Goal: Check status: Check status

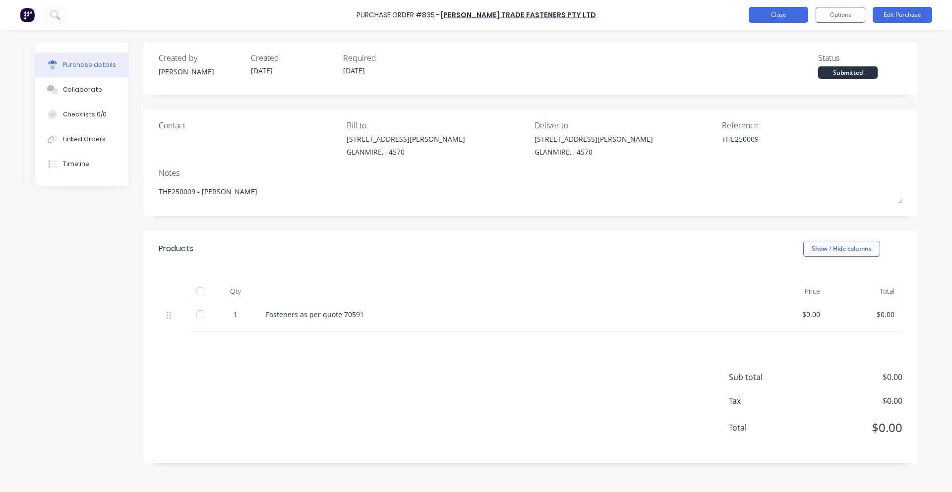
click at [798, 18] on button "Close" at bounding box center [778, 15] width 59 height 16
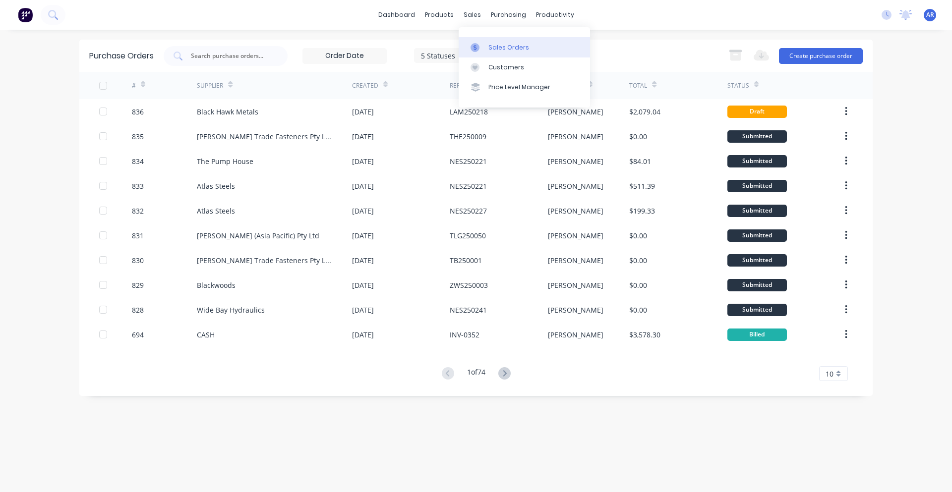
click at [500, 43] on div "Sales Orders" at bounding box center [508, 47] width 41 height 9
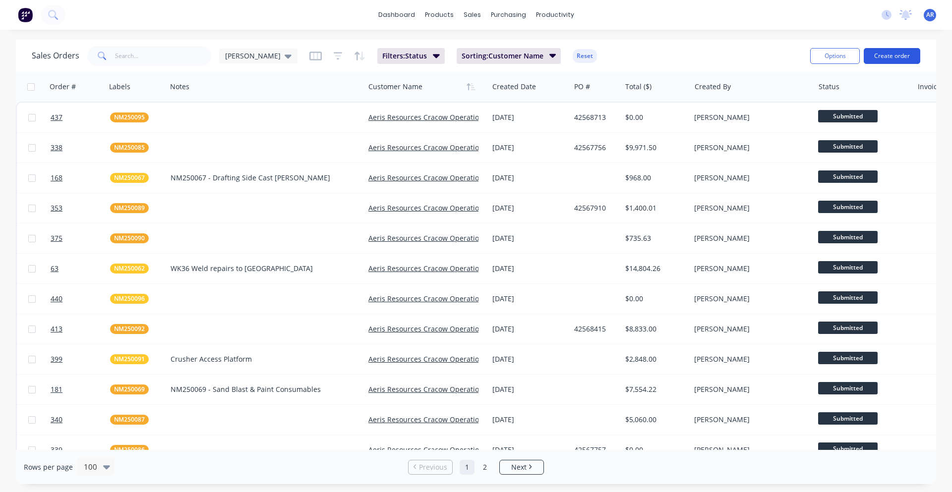
click at [889, 55] on button "Create order" at bounding box center [892, 56] width 57 height 16
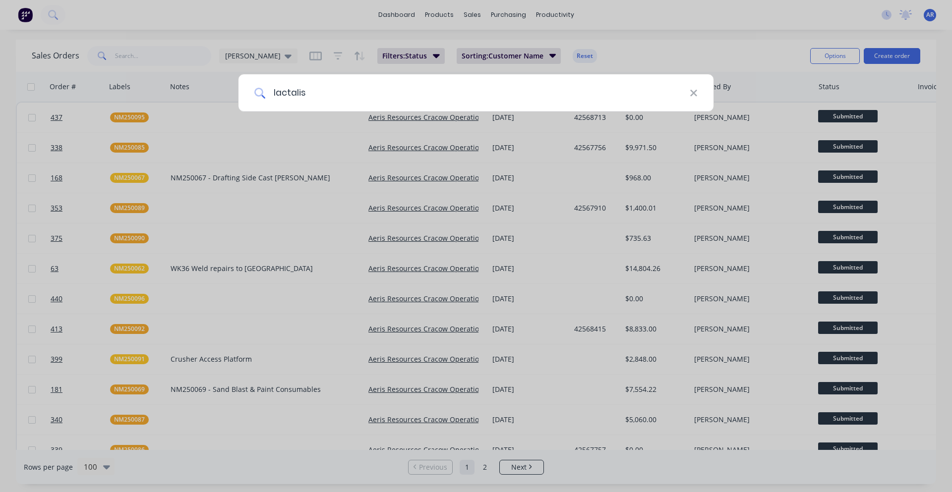
type input "lactalis"
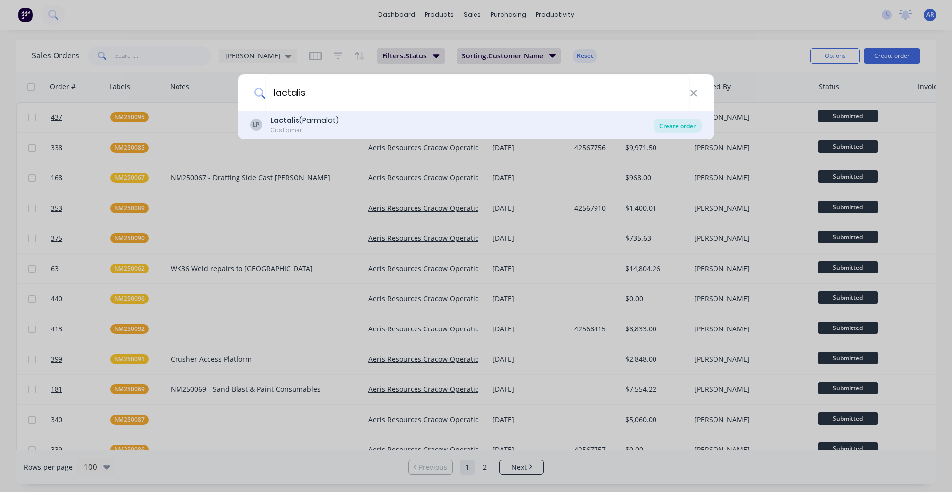
click at [693, 125] on div "Create order" at bounding box center [677, 126] width 48 height 14
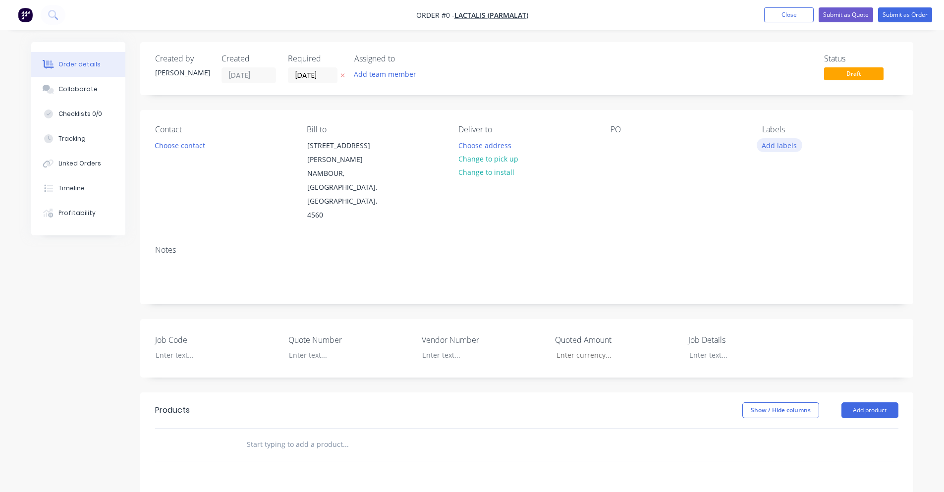
click at [775, 146] on button "Add labels" at bounding box center [780, 144] width 46 height 13
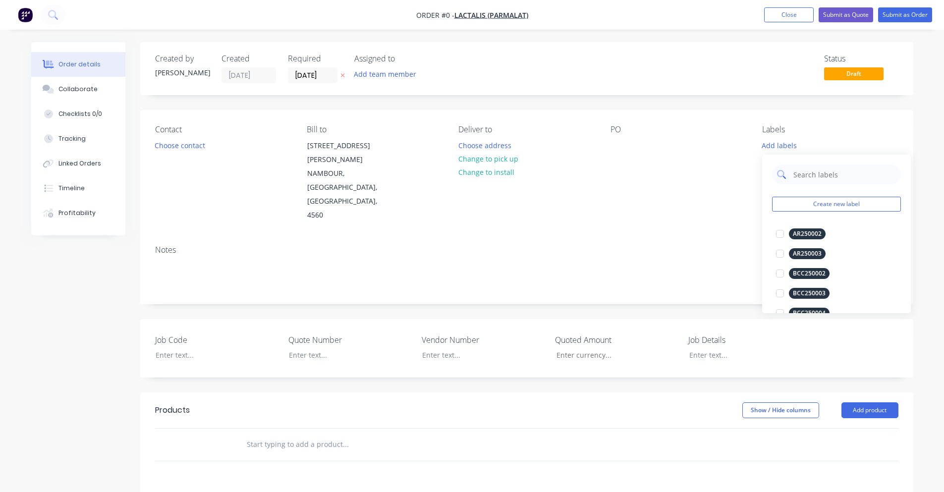
click at [800, 167] on input "text" at bounding box center [845, 175] width 104 height 20
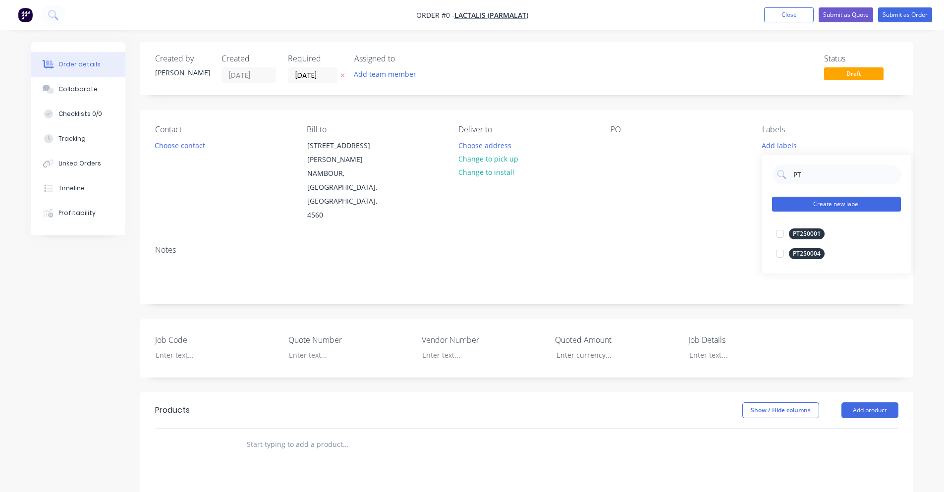
type input "PT"
click at [819, 205] on button "Create new label" at bounding box center [836, 204] width 129 height 15
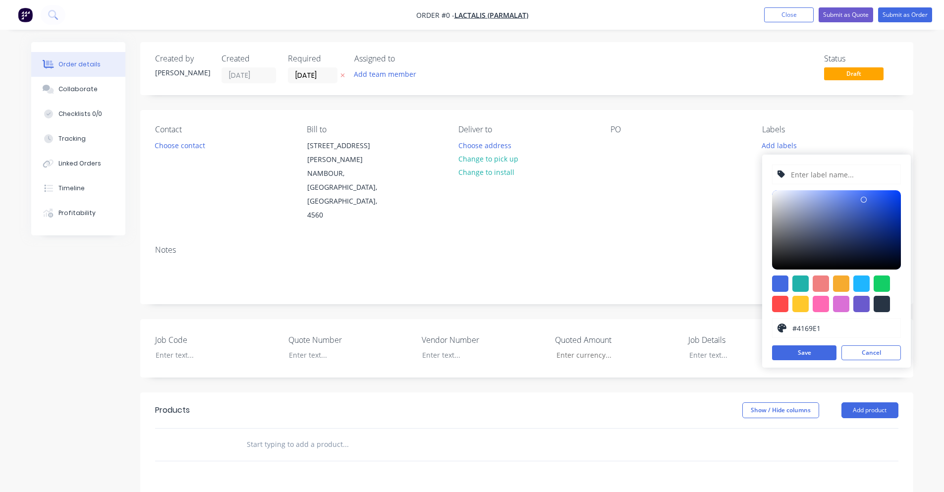
click at [817, 177] on input "text" at bounding box center [843, 174] width 106 height 19
type input "PT250005"
click at [881, 305] on div at bounding box center [882, 304] width 16 height 16
type input "#273444"
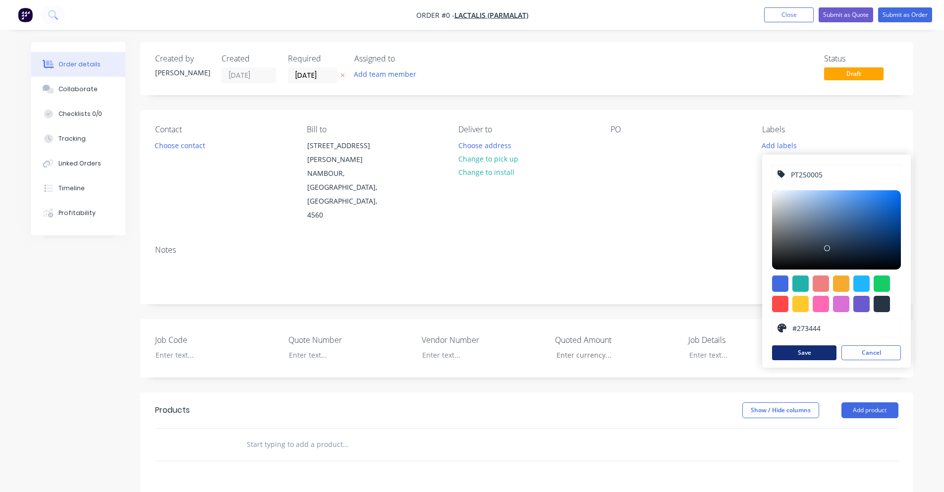
click at [811, 351] on button "Save" at bounding box center [804, 353] width 64 height 15
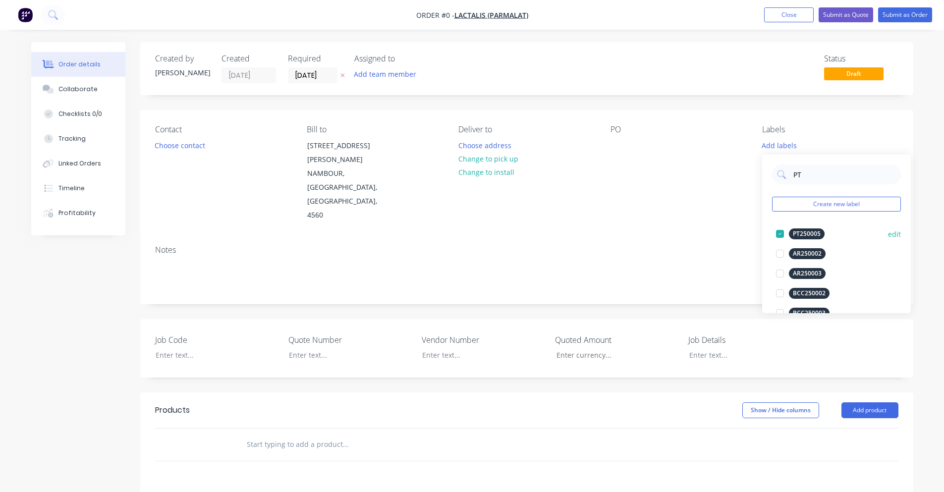
click at [815, 233] on div "PT250005" at bounding box center [807, 234] width 36 height 11
click at [813, 176] on input "PT" at bounding box center [845, 175] width 104 height 20
type input "PT25"
click at [782, 274] on div at bounding box center [780, 274] width 20 height 20
click at [607, 215] on div "Order details Collaborate Checklists 0/0 Tracking Linked Orders Timeline Profit…" at bounding box center [472, 378] width 902 height 672
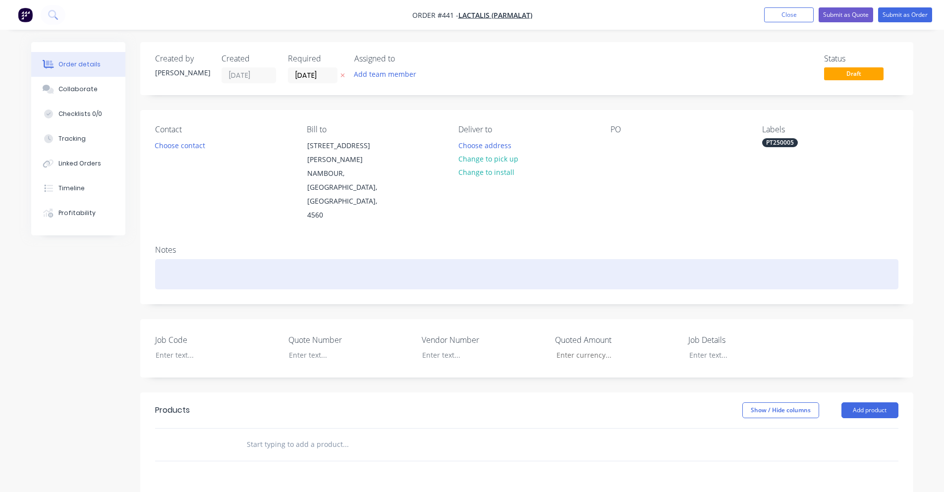
click at [166, 259] on div at bounding box center [527, 274] width 744 height 30
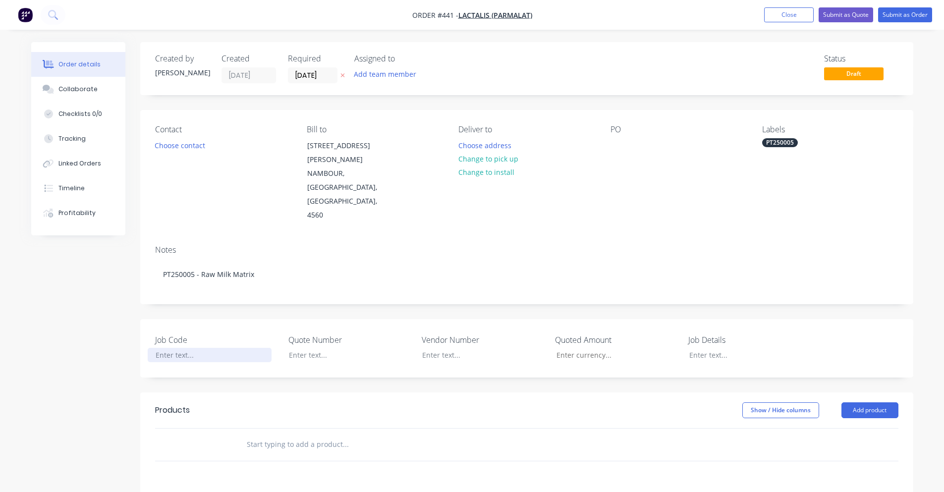
click at [170, 348] on div at bounding box center [210, 355] width 124 height 14
click at [698, 348] on div at bounding box center [744, 355] width 124 height 14
click at [869, 403] on button "Add product" at bounding box center [870, 411] width 57 height 16
click at [864, 428] on div "Product catalogue" at bounding box center [852, 435] width 76 height 14
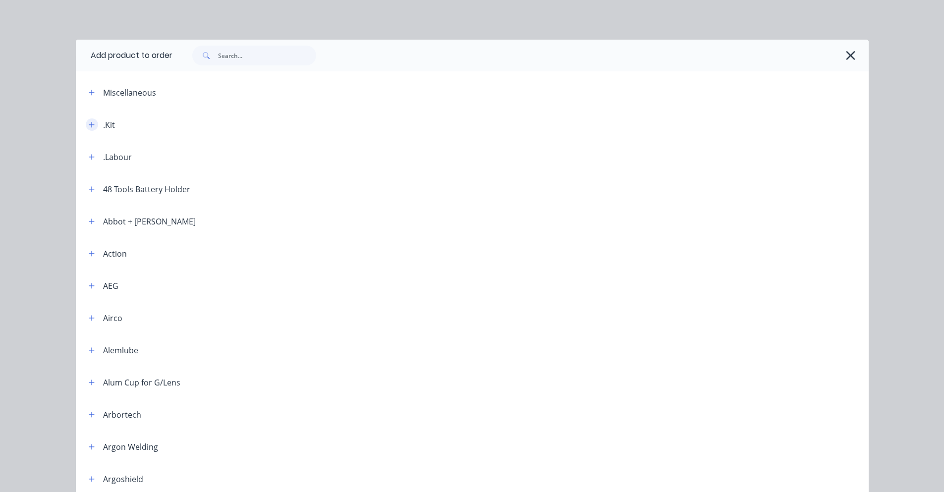
click at [89, 125] on icon "button" at bounding box center [92, 124] width 6 height 7
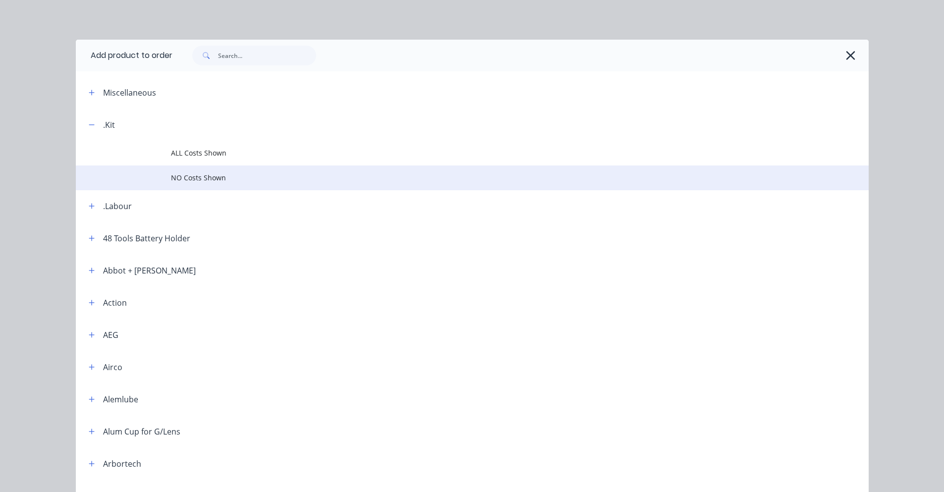
click at [210, 176] on span "NO Costs Shown" at bounding box center [450, 178] width 558 height 10
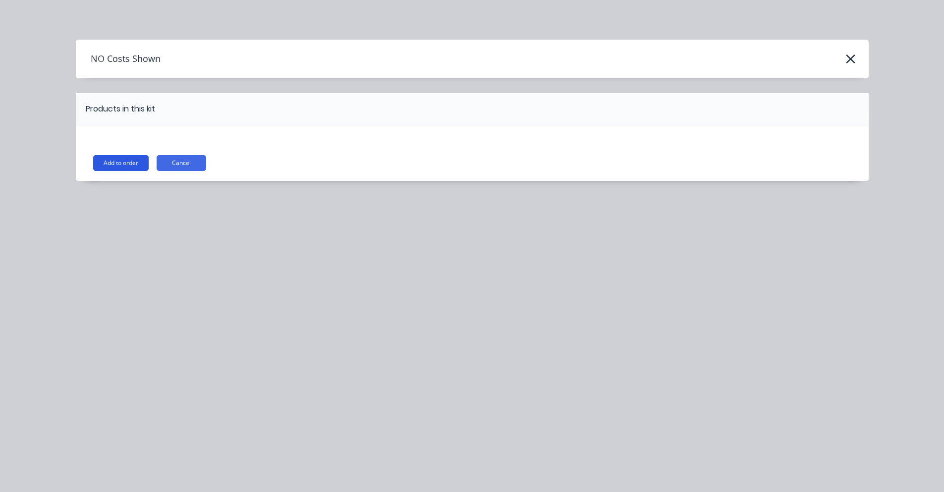
click at [132, 164] on button "Add to order" at bounding box center [121, 163] width 56 height 16
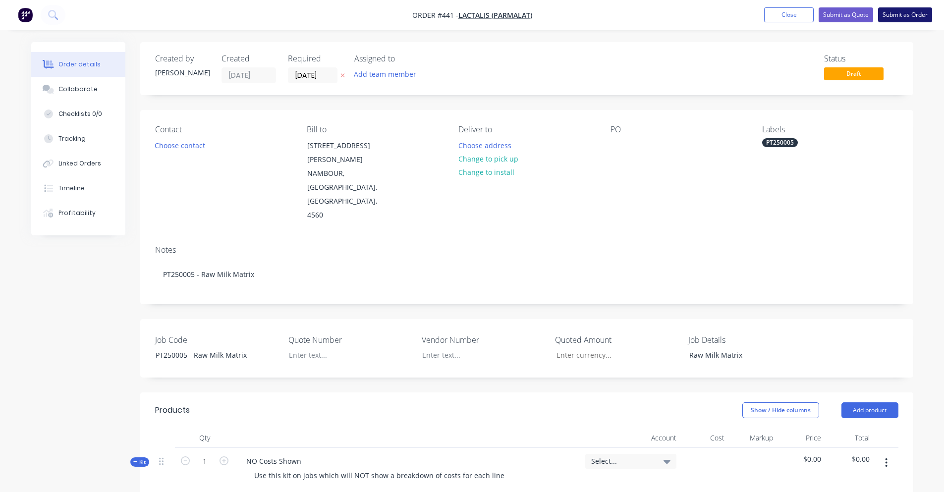
click at [910, 18] on button "Submit as Order" at bounding box center [905, 14] width 54 height 15
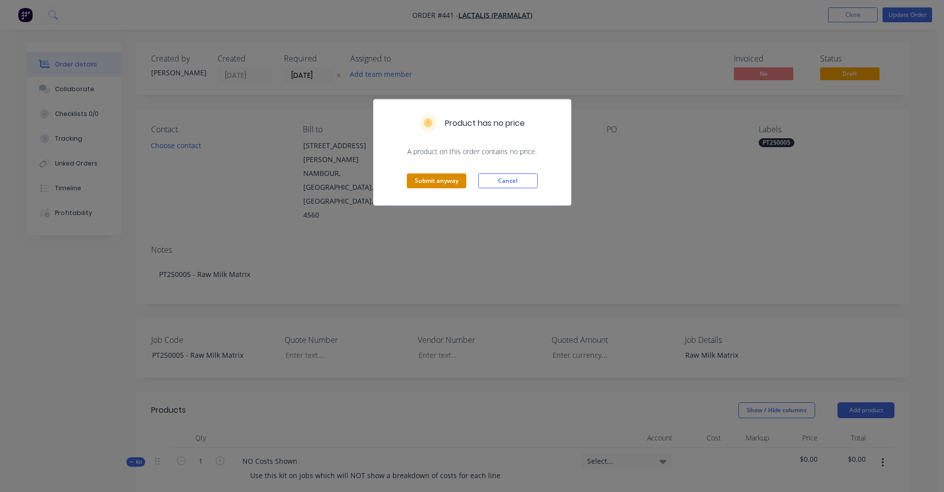
click at [440, 182] on button "Submit anyway" at bounding box center [436, 181] width 59 height 15
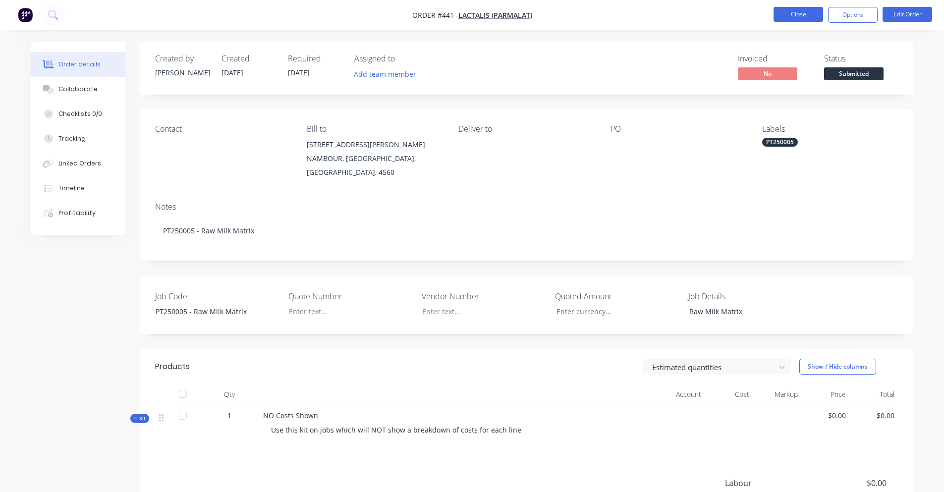
click at [818, 16] on button "Close" at bounding box center [799, 14] width 50 height 15
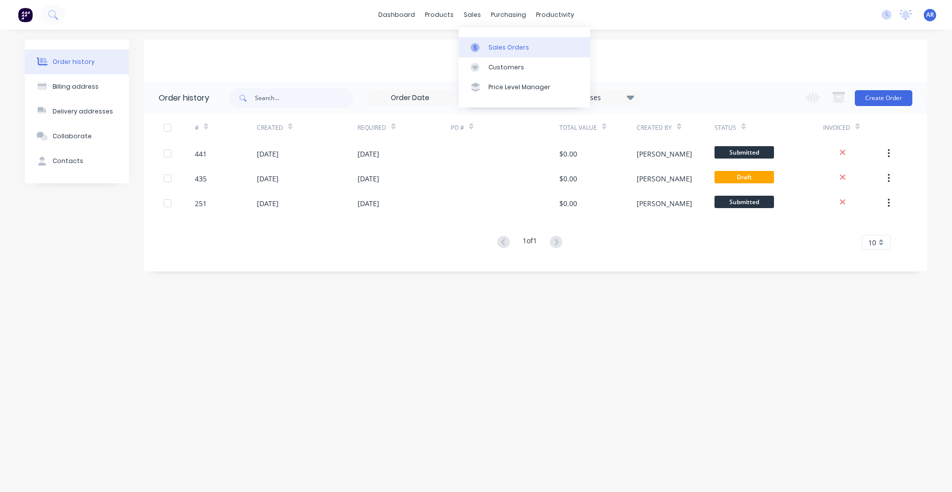
click at [494, 45] on div "Sales Orders" at bounding box center [508, 47] width 41 height 9
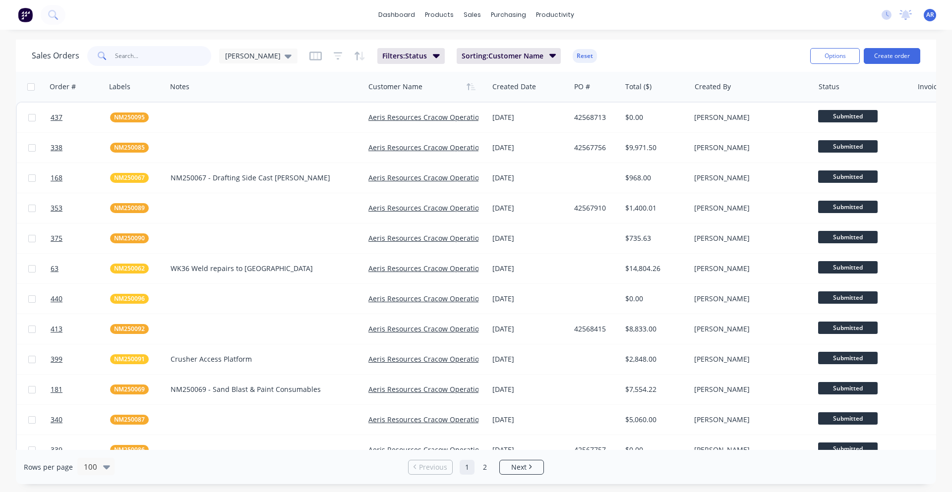
click at [142, 59] on input "text" at bounding box center [163, 56] width 97 height 20
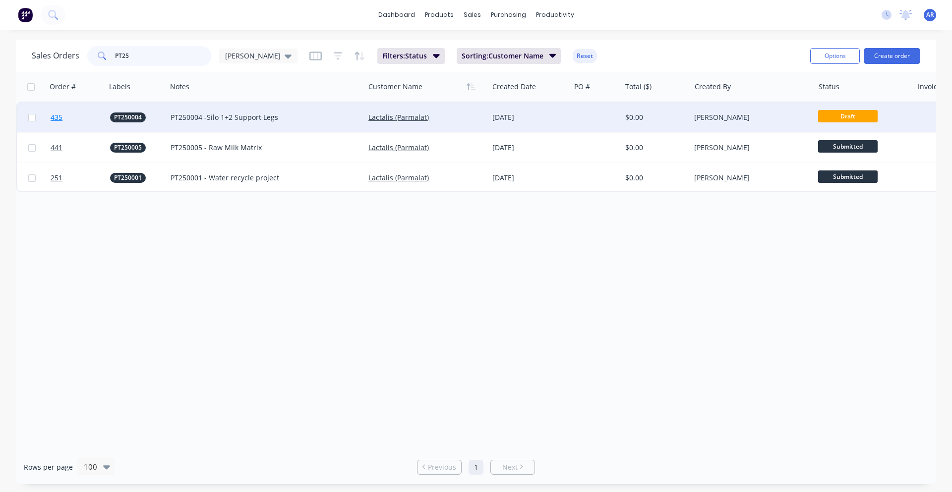
type input "PT25"
click at [79, 122] on link "435" at bounding box center [80, 118] width 59 height 30
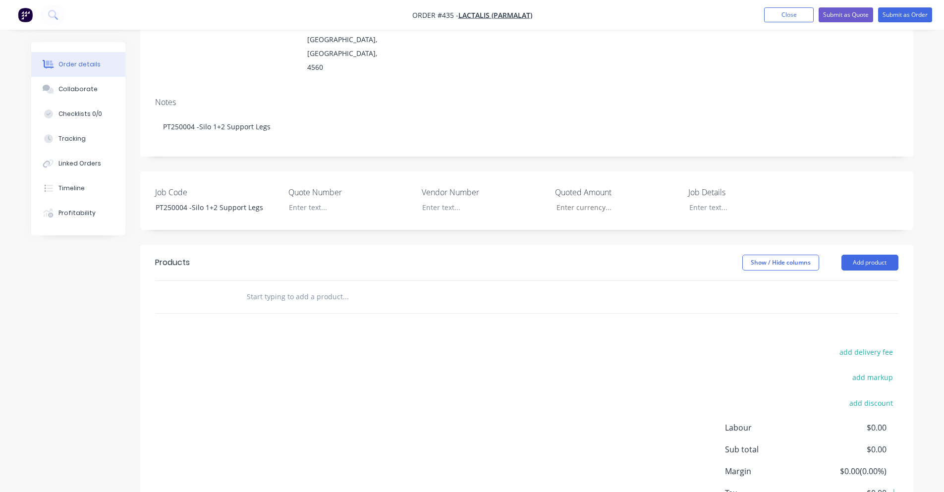
scroll to position [149, 0]
click at [854, 254] on button "Add product" at bounding box center [870, 262] width 57 height 16
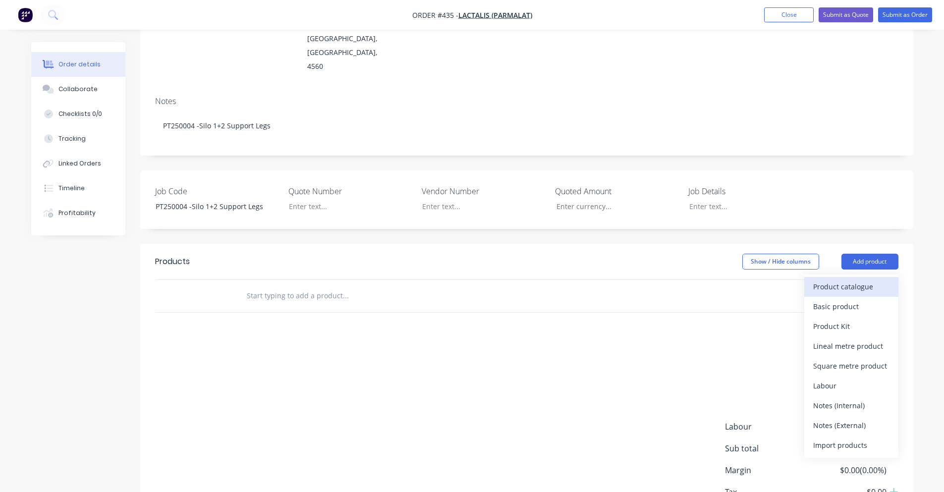
click at [855, 280] on div "Product catalogue" at bounding box center [852, 287] width 76 height 14
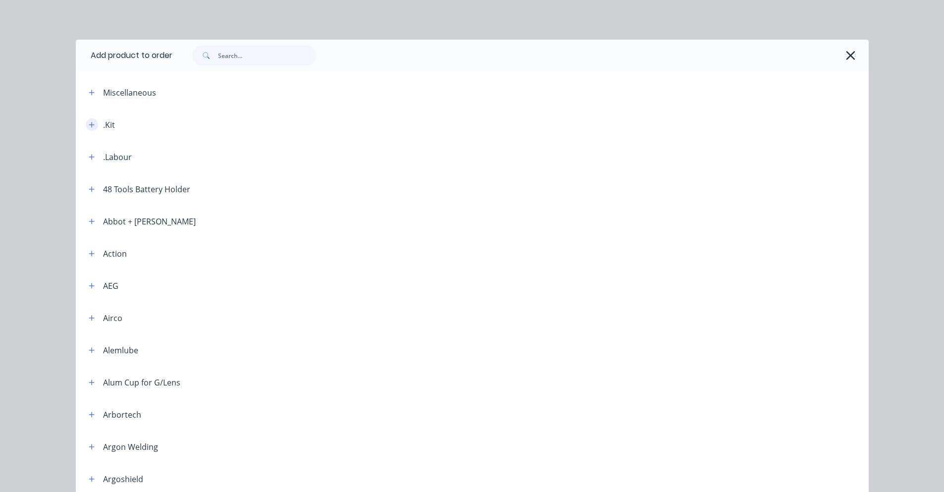
click at [89, 125] on icon "button" at bounding box center [92, 124] width 6 height 7
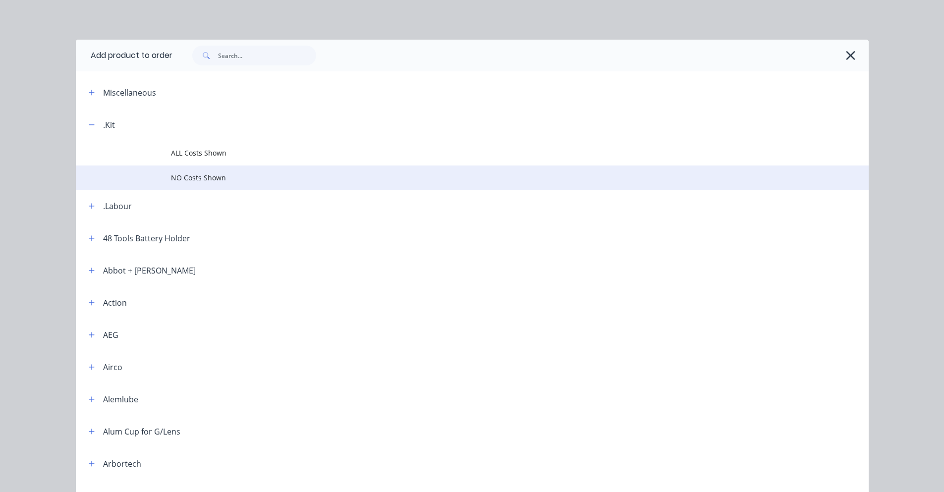
click at [198, 175] on span "NO Costs Shown" at bounding box center [450, 178] width 558 height 10
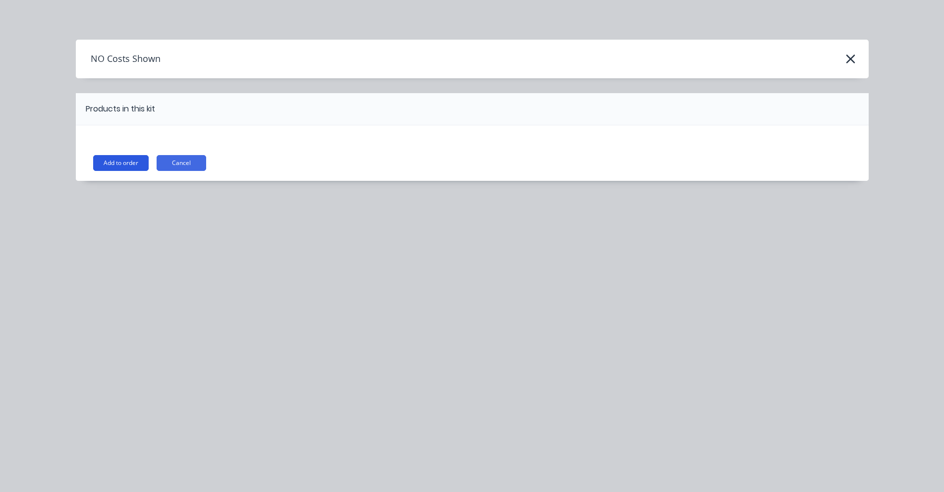
click at [140, 161] on button "Add to order" at bounding box center [121, 163] width 56 height 16
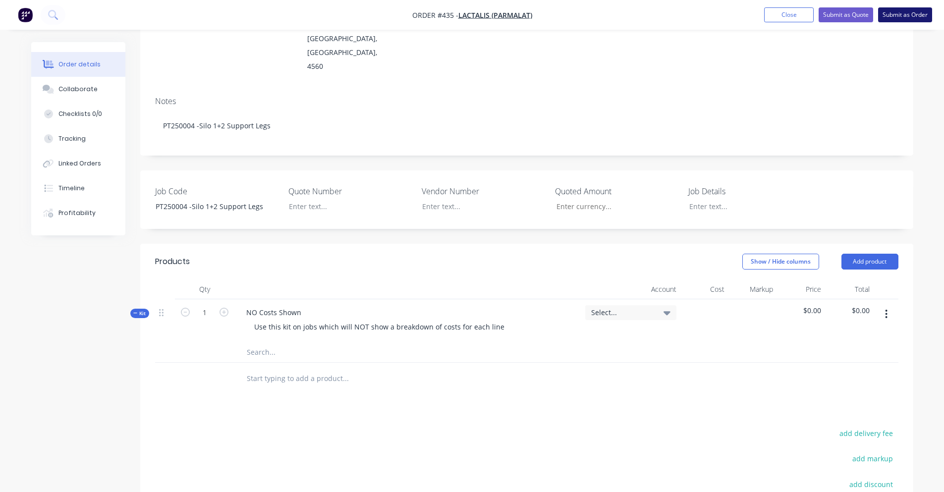
click at [906, 15] on button "Submit as Order" at bounding box center [905, 14] width 54 height 15
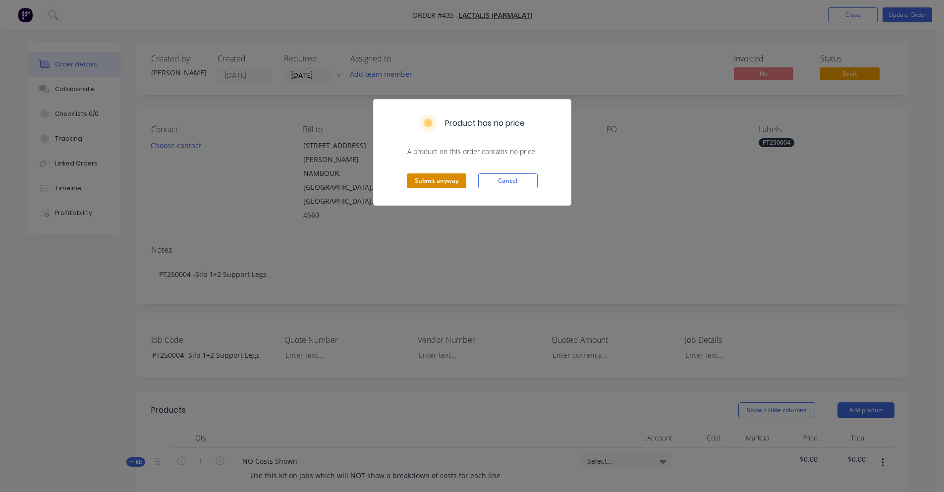
click at [428, 181] on button "Submit anyway" at bounding box center [436, 181] width 59 height 15
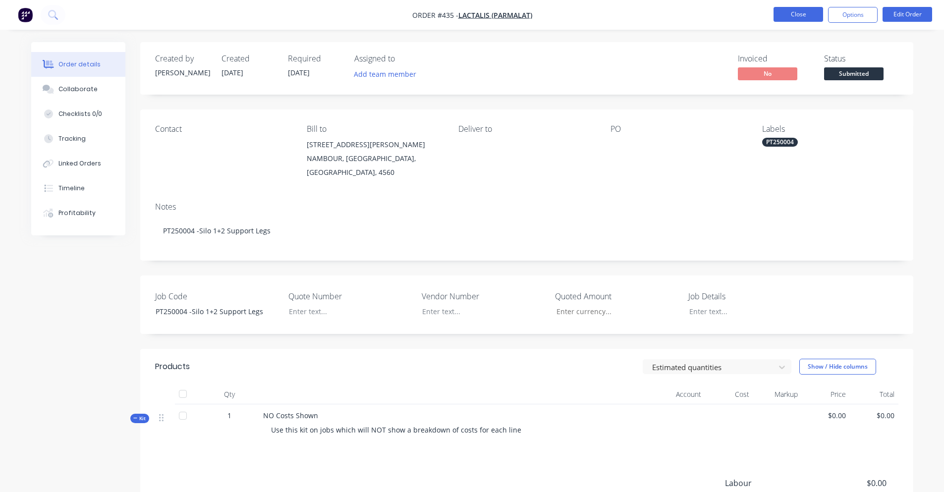
click at [794, 17] on button "Close" at bounding box center [799, 14] width 50 height 15
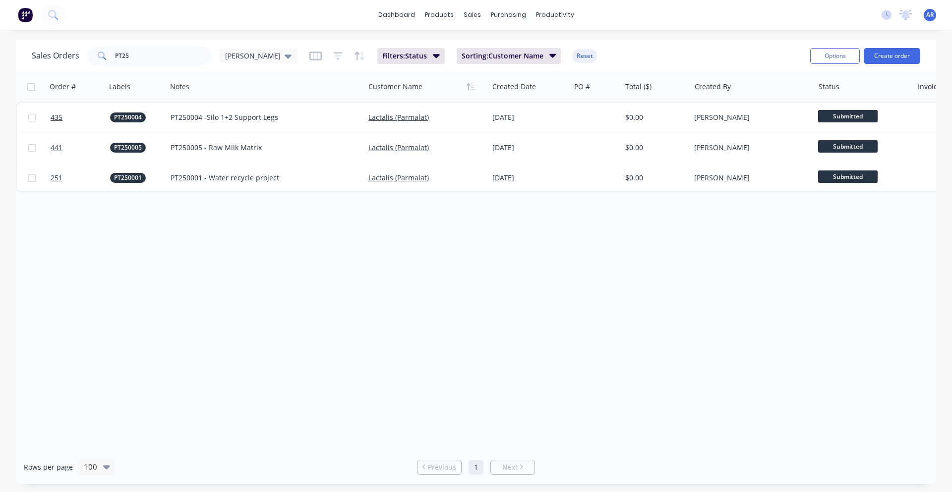
click at [663, 330] on div "Order # Labels Notes Customer Name Created Date PO # Total ($) Created By Statu…" at bounding box center [476, 261] width 920 height 378
click at [399, 13] on link "dashboard" at bounding box center [396, 14] width 47 height 15
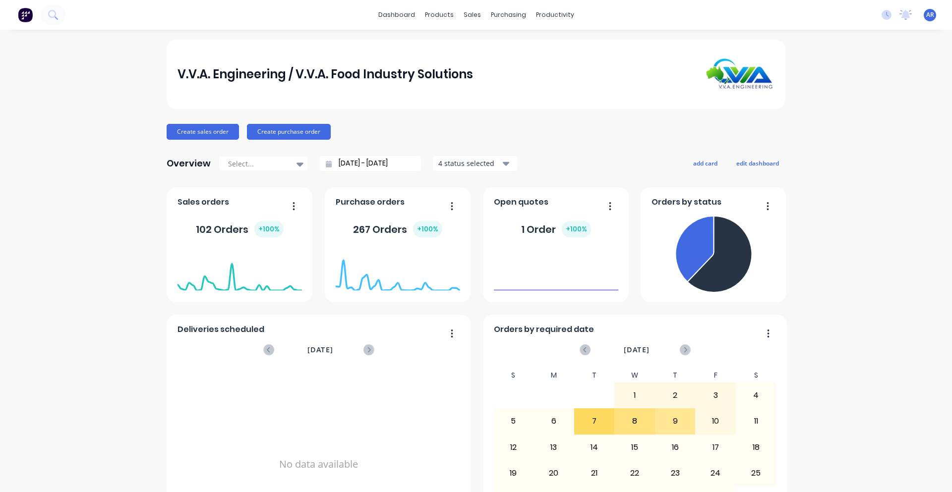
click at [825, 194] on div "V.V.A. Engineering / V.V.A. Food Industry Solutions Create sales order Create p…" at bounding box center [476, 299] width 952 height 518
click at [488, 50] on div "Sales Orders" at bounding box center [505, 47] width 41 height 9
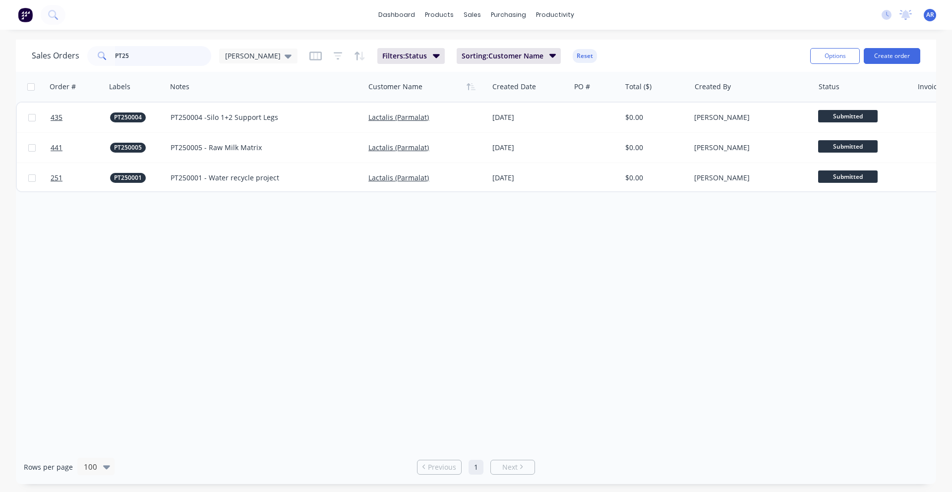
click at [149, 61] on input "PT25" at bounding box center [163, 56] width 97 height 20
drag, startPoint x: 150, startPoint y: 57, endPoint x: 116, endPoint y: 57, distance: 33.7
click at [116, 57] on input "PT25" at bounding box center [163, 56] width 97 height 20
type input "P"
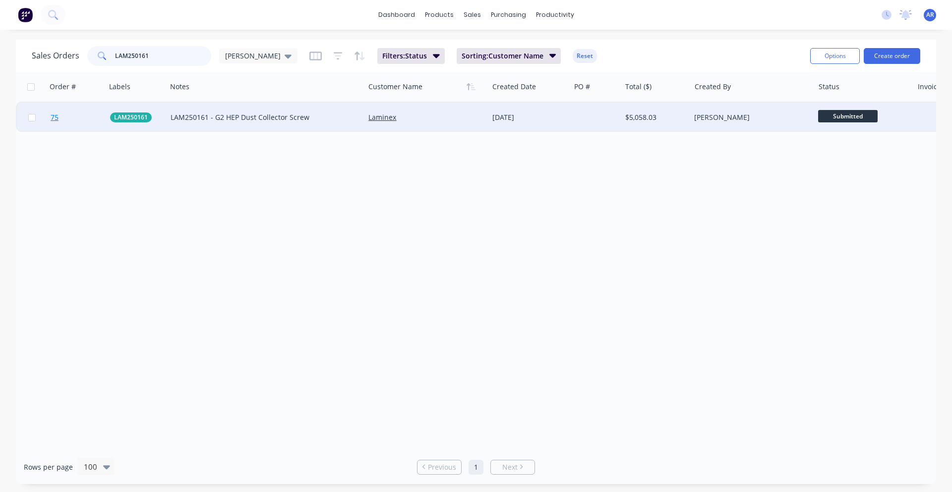
type input "LAM250161"
click at [95, 114] on link "75" at bounding box center [80, 118] width 59 height 30
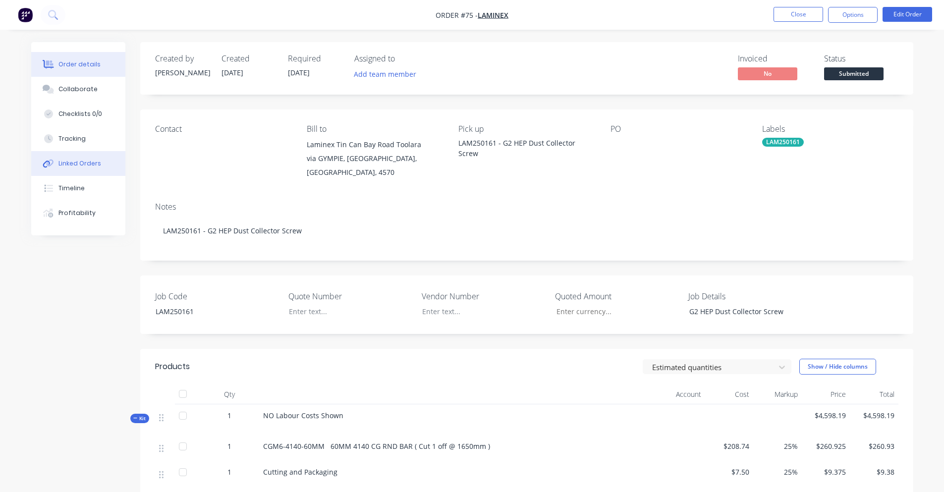
click at [82, 156] on button "Linked Orders" at bounding box center [78, 163] width 94 height 25
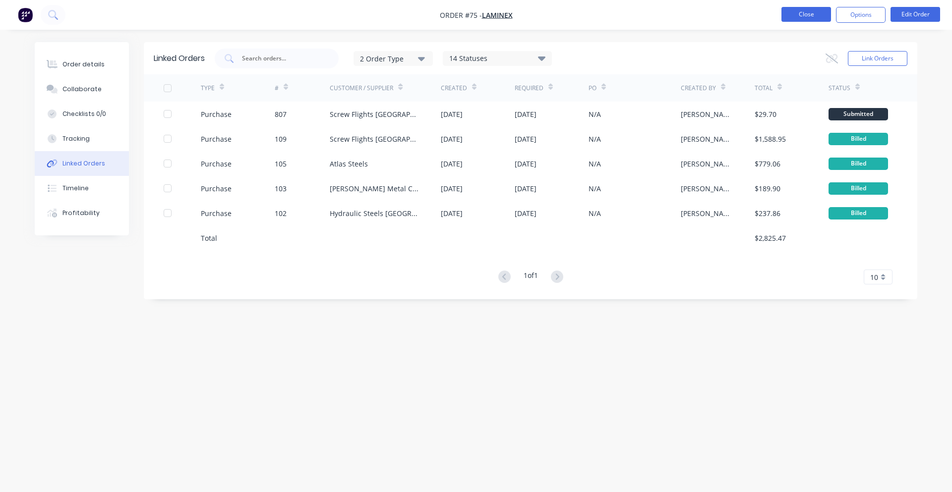
click at [818, 15] on button "Close" at bounding box center [806, 14] width 50 height 15
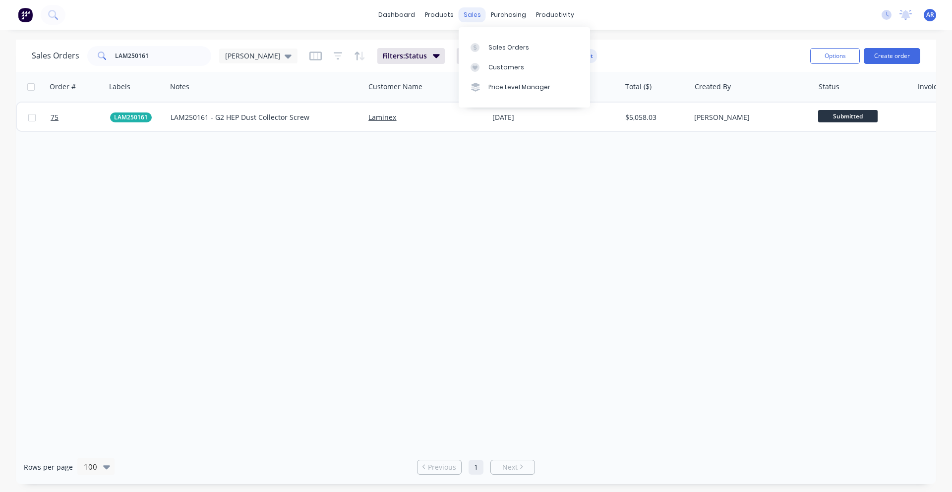
click at [472, 16] on div "sales" at bounding box center [472, 14] width 27 height 15
click at [152, 56] on input "LAM250161" at bounding box center [163, 56] width 97 height 20
drag, startPoint x: 143, startPoint y: 57, endPoint x: 102, endPoint y: 59, distance: 40.7
click at [102, 59] on div "LAM250161" at bounding box center [149, 56] width 124 height 20
type input "NES250185"
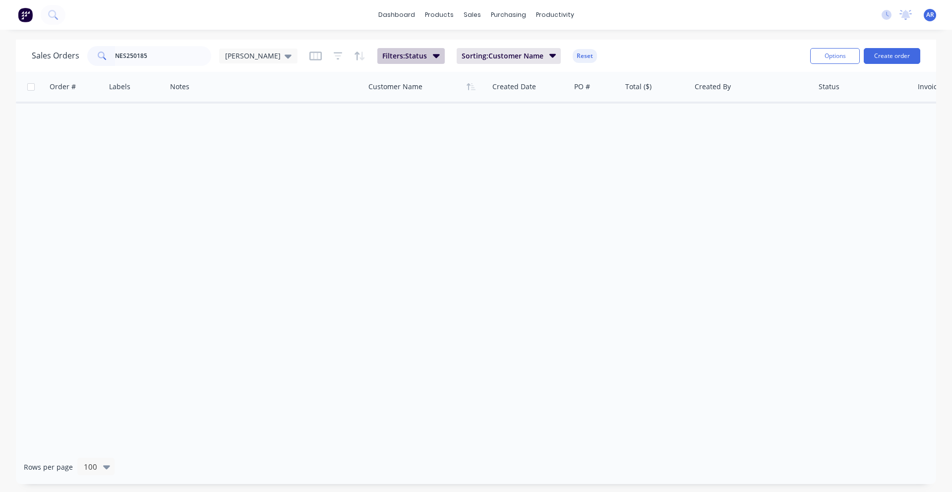
click at [386, 57] on span "Filters: Status" at bounding box center [404, 56] width 45 height 10
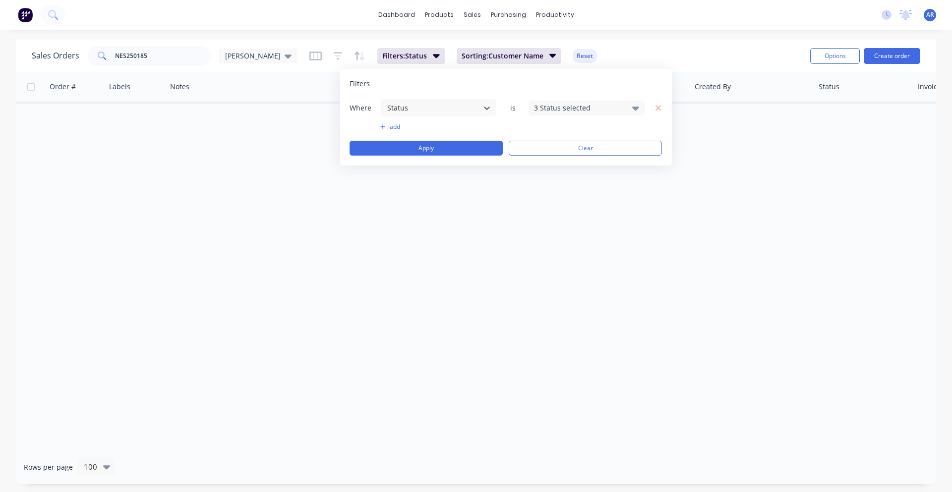
click at [546, 104] on div "3 Status selected" at bounding box center [579, 108] width 90 height 10
click at [560, 167] on div "All" at bounding box center [618, 163] width 119 height 10
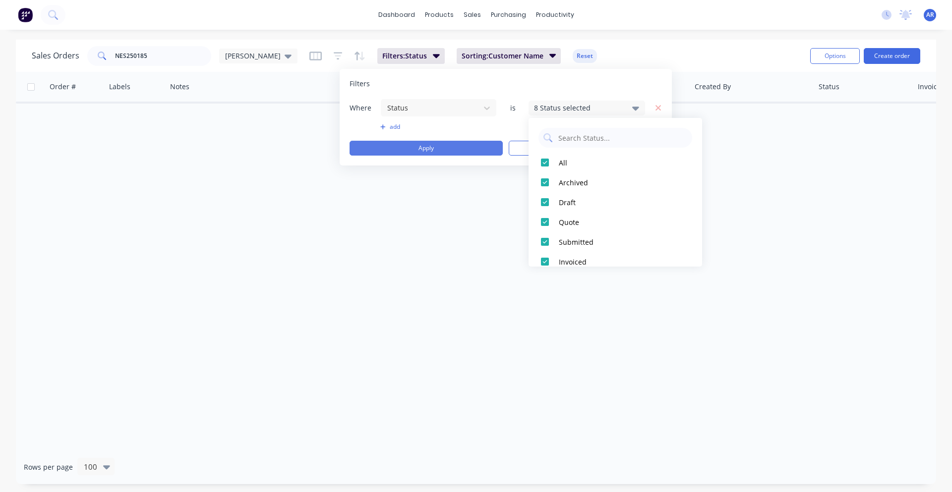
click at [454, 150] on button "Apply" at bounding box center [425, 148] width 153 height 15
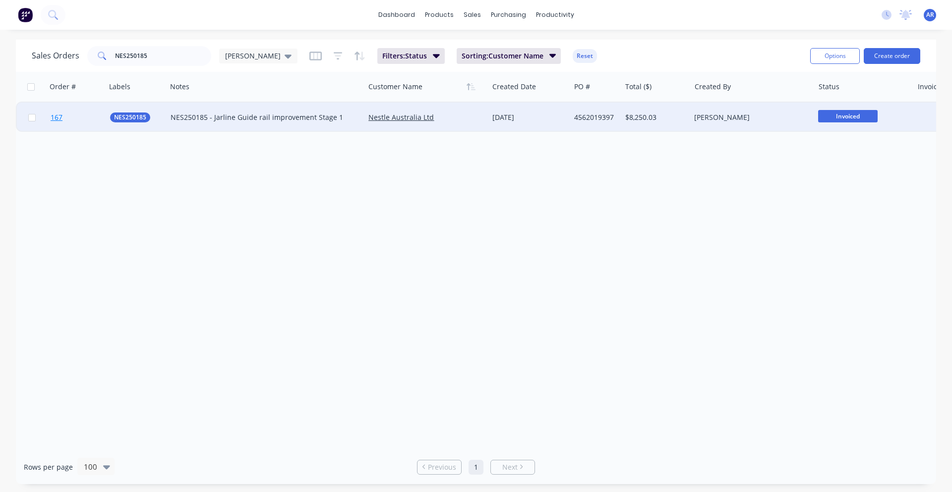
click at [77, 113] on link "167" at bounding box center [80, 118] width 59 height 30
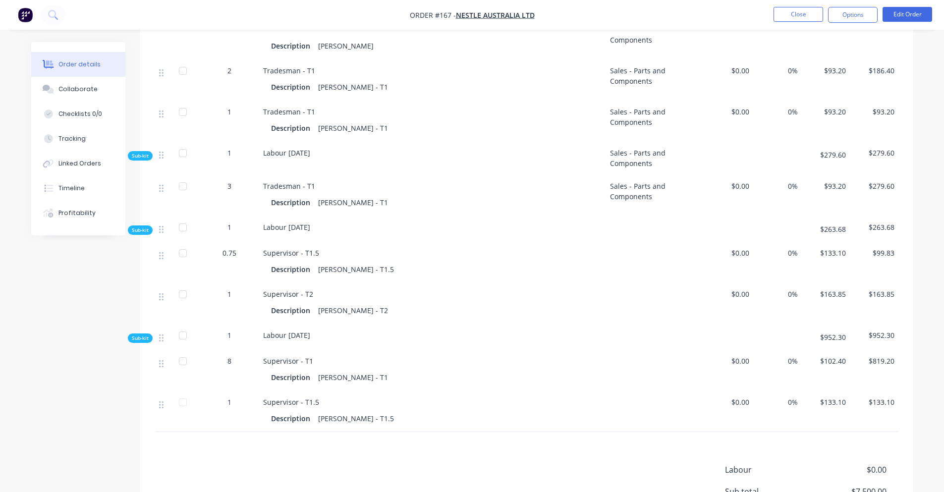
scroll to position [2476, 0]
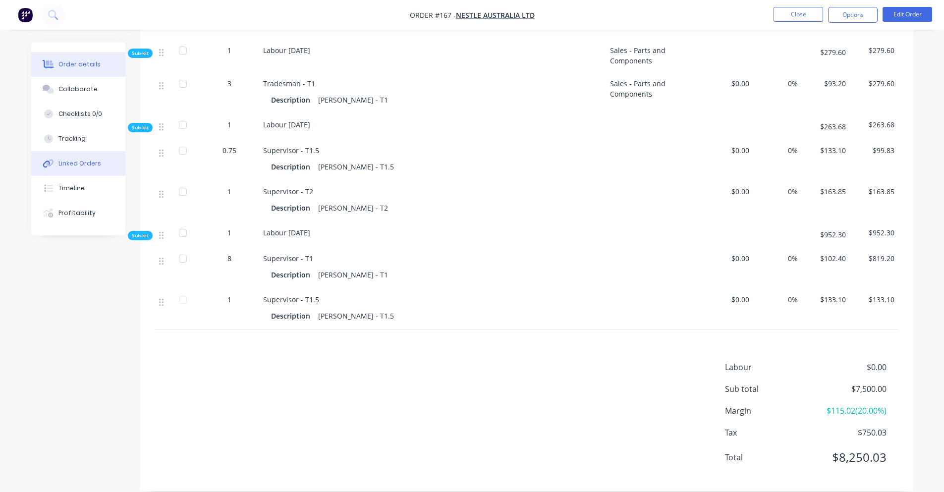
click at [70, 157] on button "Linked Orders" at bounding box center [78, 163] width 94 height 25
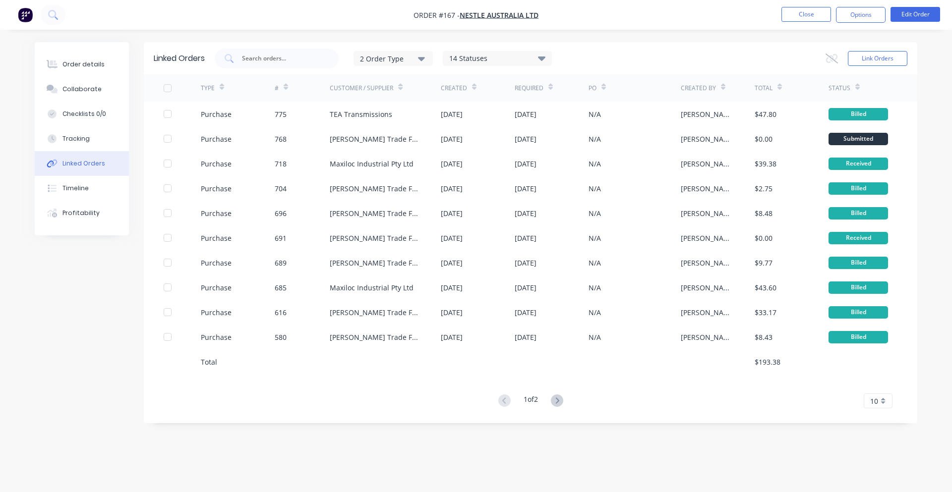
click at [872, 399] on span "10" at bounding box center [874, 401] width 8 height 10
click at [870, 389] on div "35" at bounding box center [878, 384] width 28 height 17
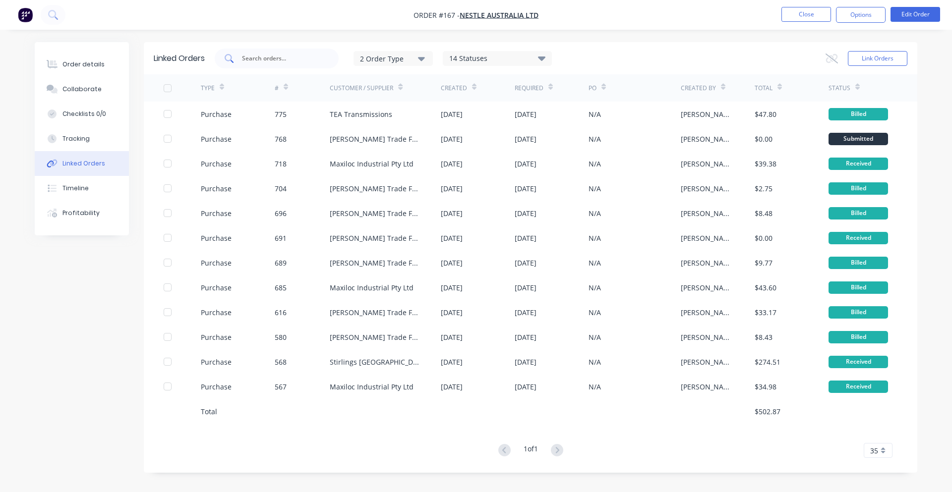
click at [292, 63] on input "text" at bounding box center [282, 59] width 82 height 10
click at [815, 15] on button "Close" at bounding box center [806, 14] width 50 height 15
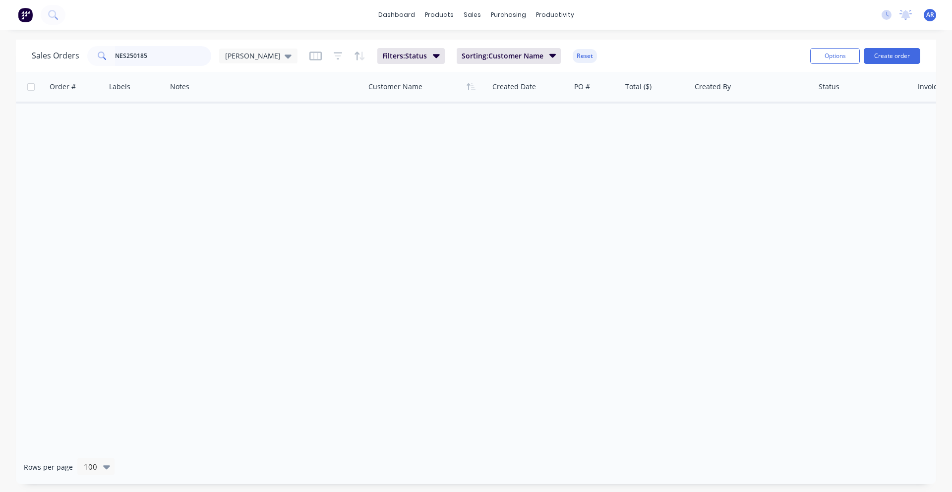
click at [163, 56] on input "NES250185" at bounding box center [163, 56] width 97 height 20
drag, startPoint x: 156, startPoint y: 57, endPoint x: 135, endPoint y: 62, distance: 21.5
click at [135, 62] on input "NES250185" at bounding box center [163, 56] width 97 height 20
type input "NES250178"
click at [393, 53] on button "Filters: Status" at bounding box center [410, 56] width 67 height 16
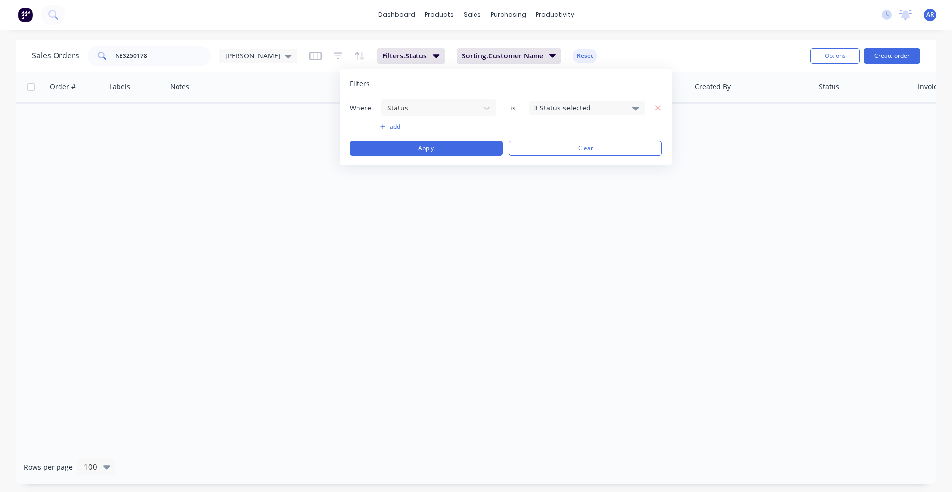
click at [552, 106] on div "3 Status selected" at bounding box center [579, 108] width 90 height 10
click at [548, 161] on div at bounding box center [545, 163] width 20 height 20
click at [448, 150] on button "Apply" at bounding box center [425, 148] width 153 height 15
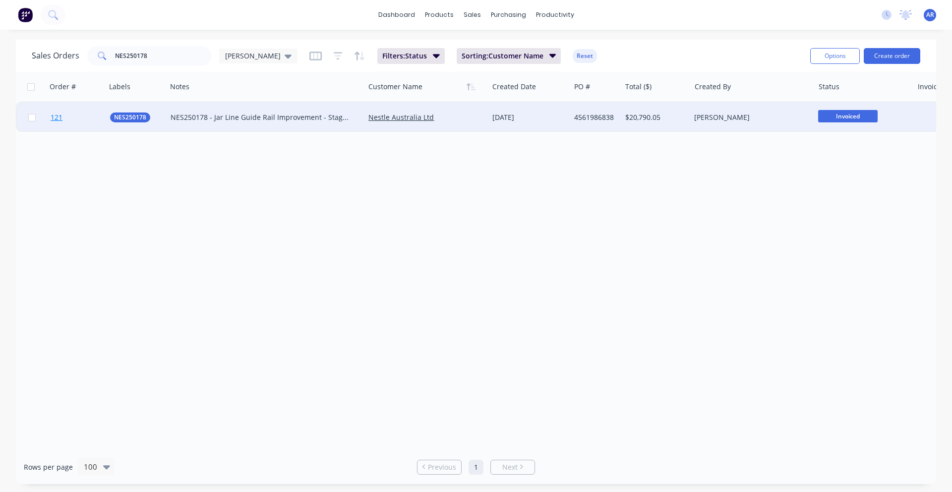
click at [81, 118] on link "121" at bounding box center [80, 118] width 59 height 30
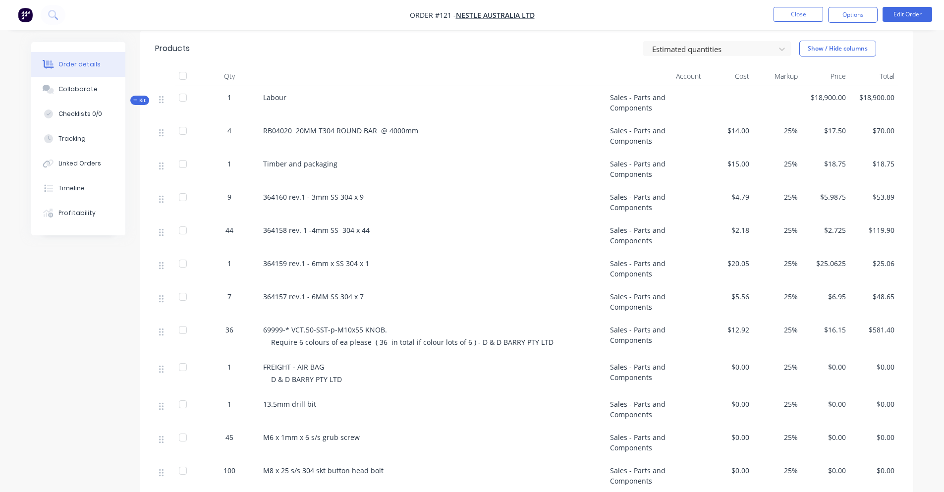
scroll to position [397, 0]
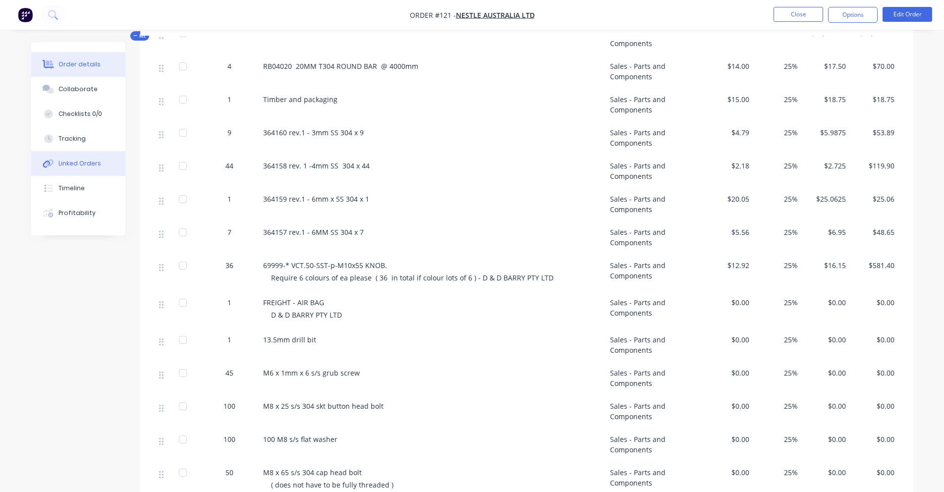
click at [80, 162] on div "Linked Orders" at bounding box center [79, 163] width 43 height 9
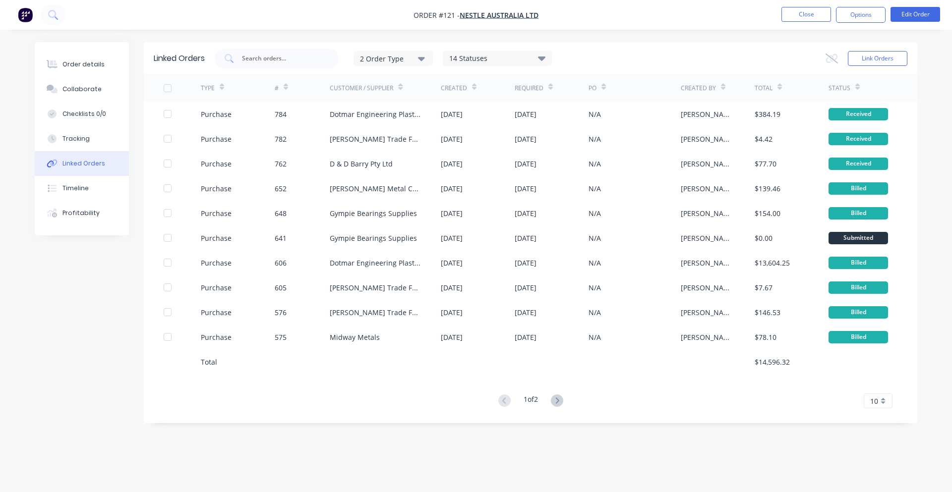
click at [876, 402] on span "10" at bounding box center [874, 401] width 8 height 10
click at [878, 387] on div "35" at bounding box center [878, 384] width 28 height 17
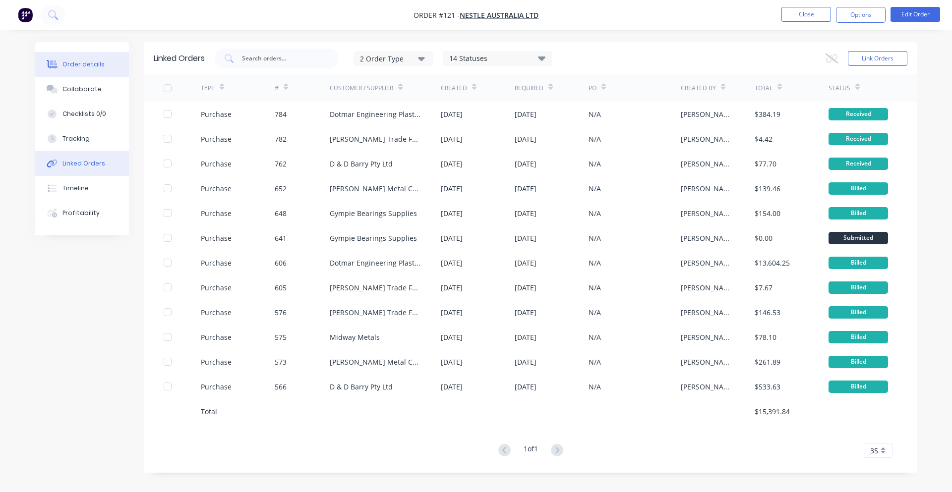
click at [74, 68] on div "Order details" at bounding box center [83, 64] width 42 height 9
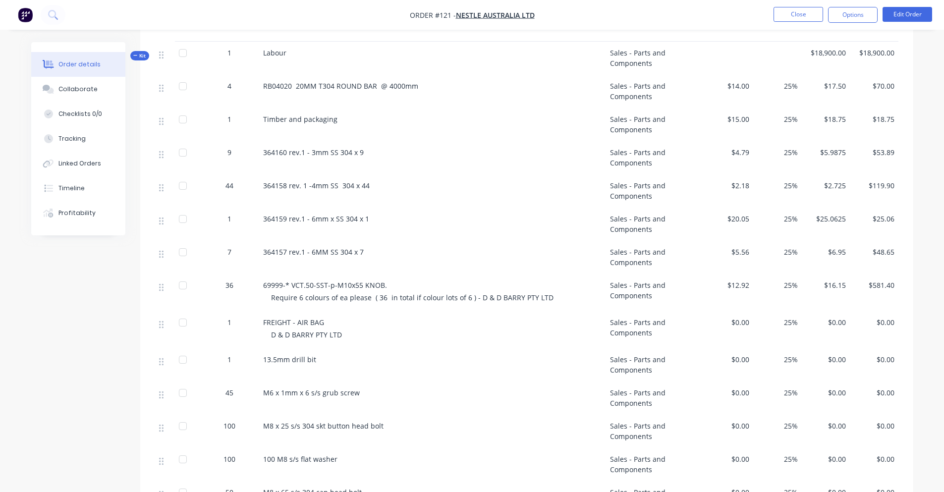
scroll to position [244, 0]
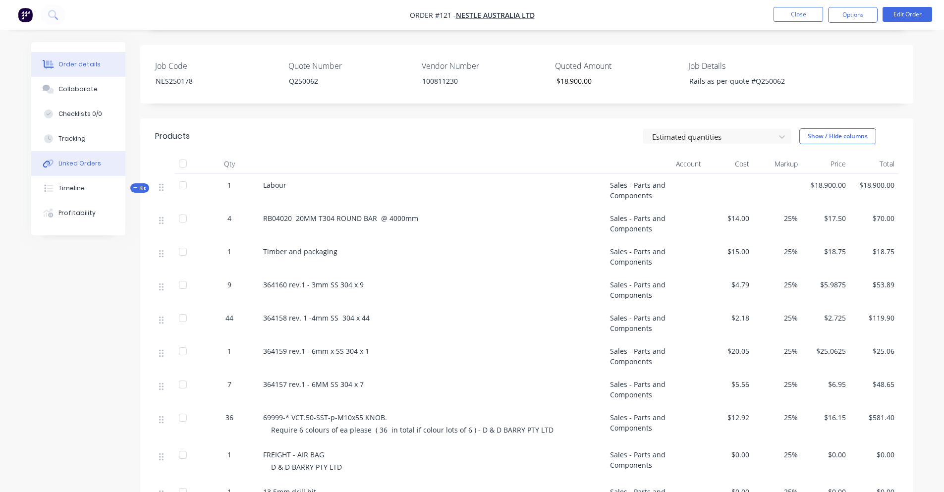
click at [91, 168] on button "Linked Orders" at bounding box center [78, 163] width 94 height 25
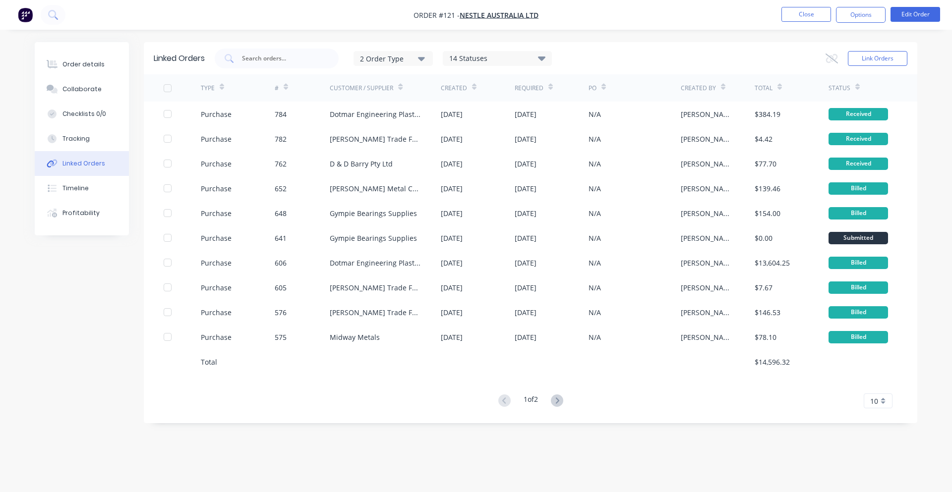
click at [879, 400] on div "10" at bounding box center [878, 401] width 29 height 15
click at [879, 389] on div "35" at bounding box center [878, 384] width 28 height 17
